Goal: Information Seeking & Learning: Check status

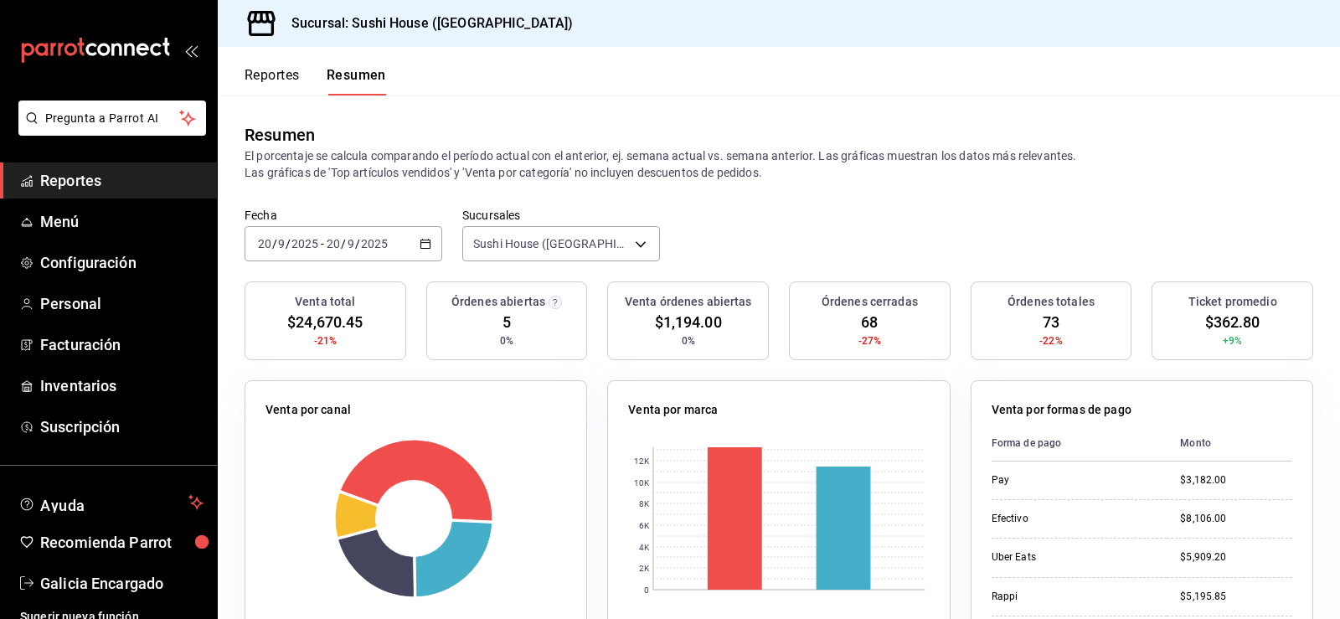
click at [114, 173] on span "Reportes" at bounding box center [121, 180] width 163 height 23
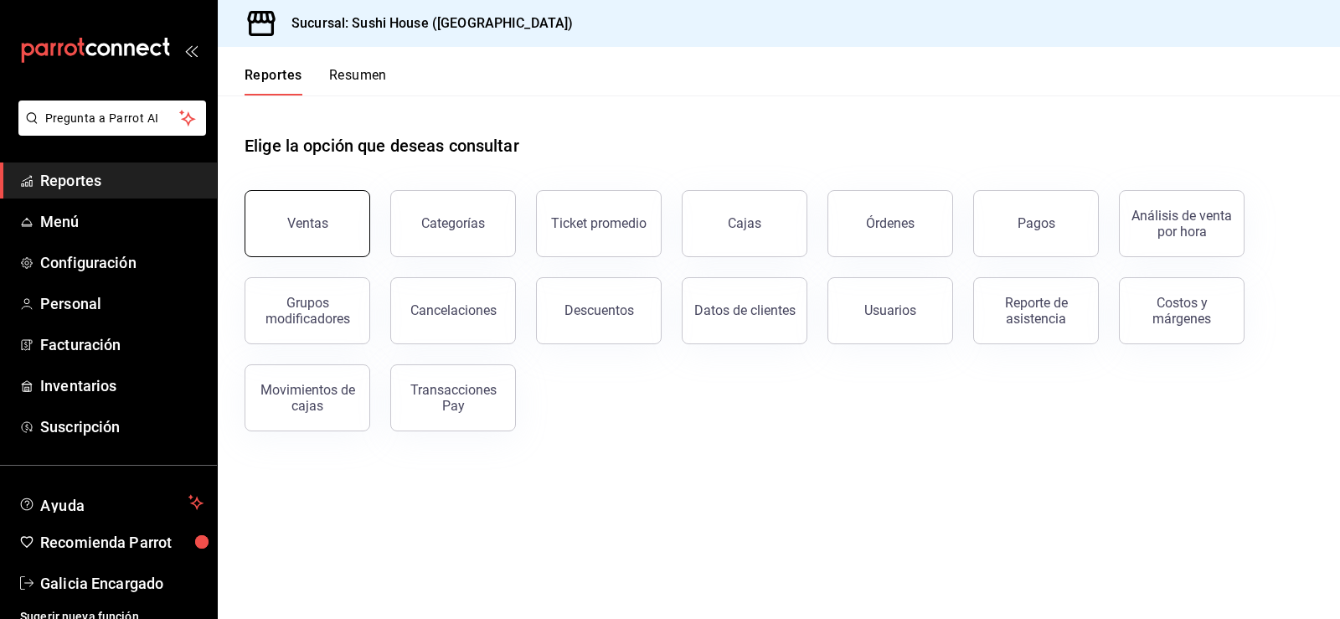
click at [340, 251] on button "Ventas" at bounding box center [307, 223] width 126 height 67
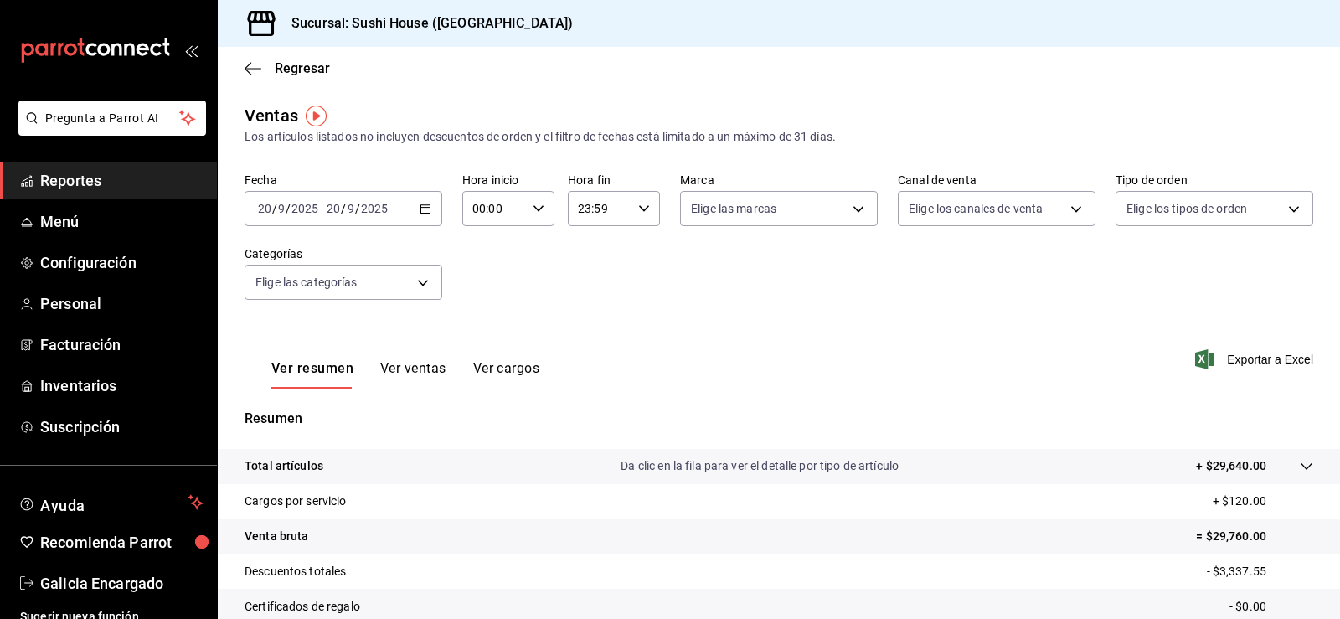
click at [129, 185] on span "Reportes" at bounding box center [121, 180] width 163 height 23
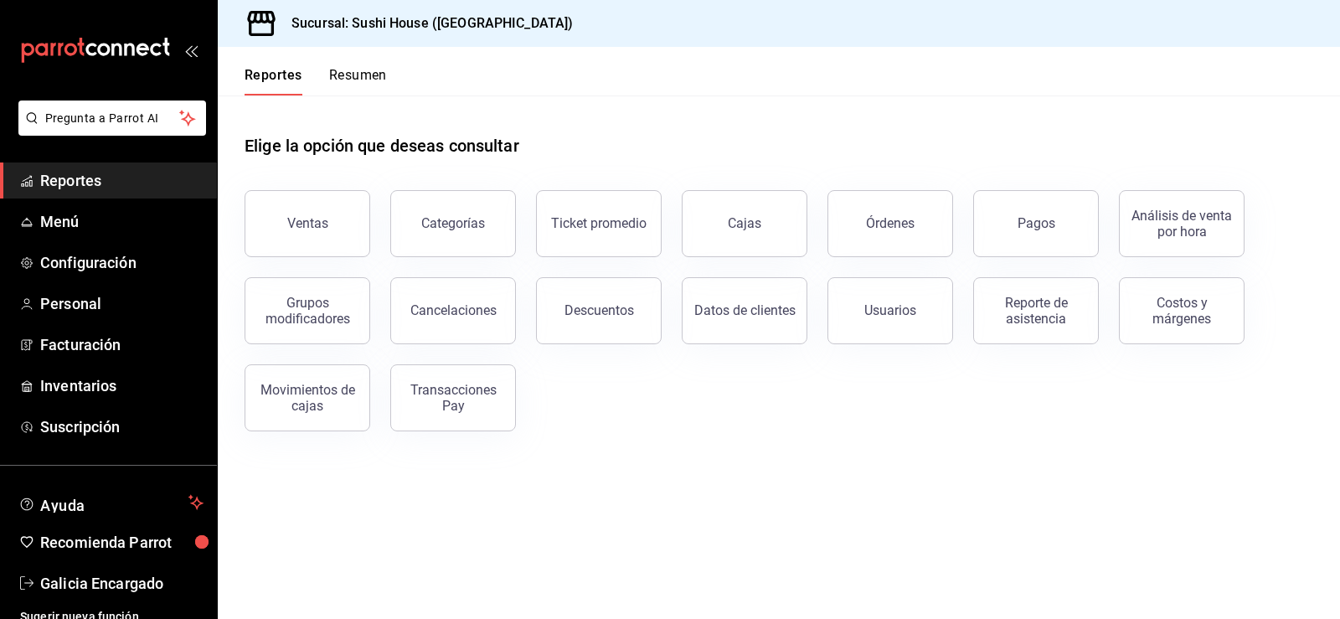
click at [358, 75] on button "Resumen" at bounding box center [358, 81] width 58 height 28
